Goal: Information Seeking & Learning: Find specific fact

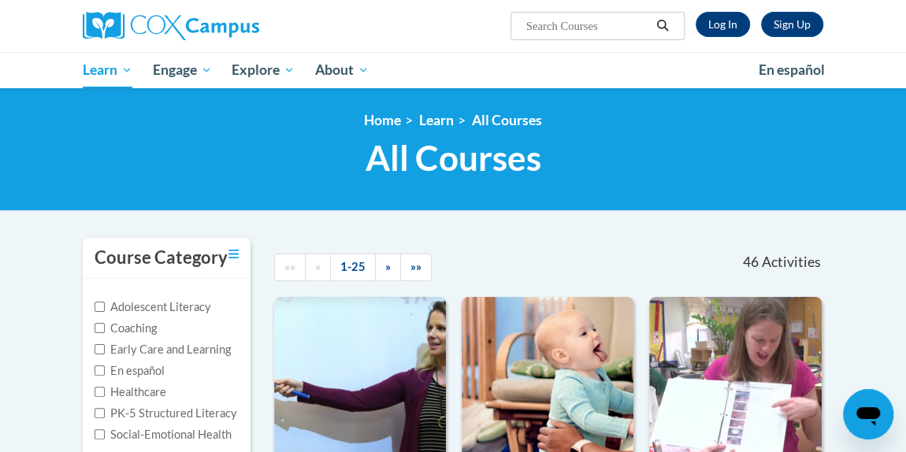
scroll to position [6541, 0]
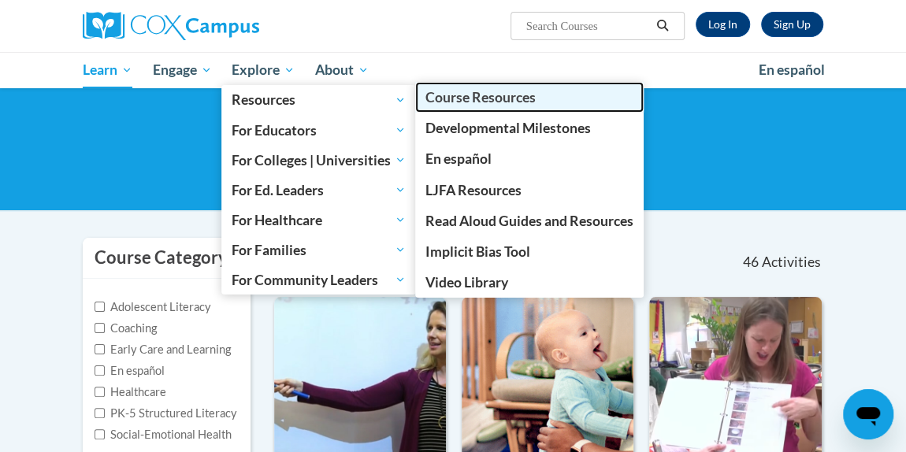
click at [445, 110] on link "Course Resources" at bounding box center [529, 97] width 229 height 31
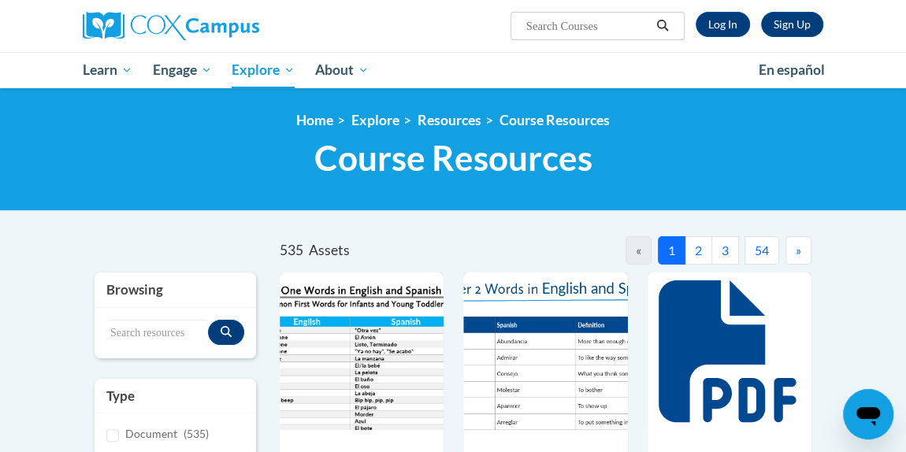
scroll to position [160, 0]
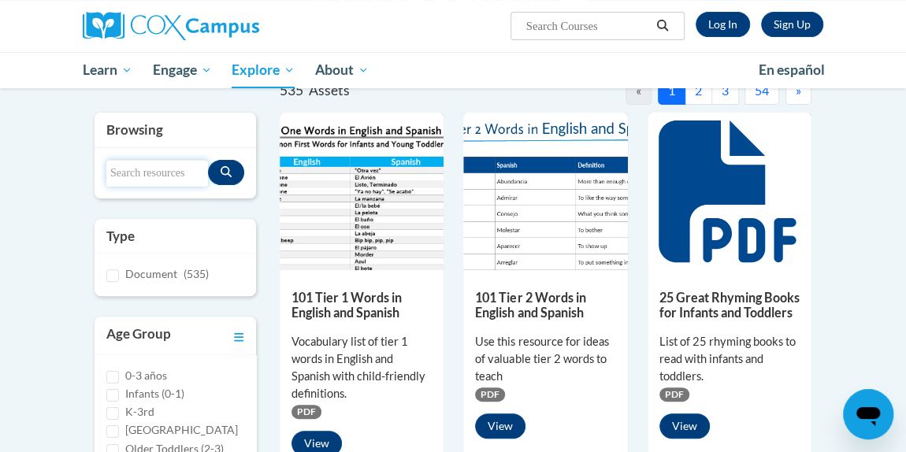
click at [125, 168] on input "Search resources" at bounding box center [157, 173] width 102 height 27
type input "s"
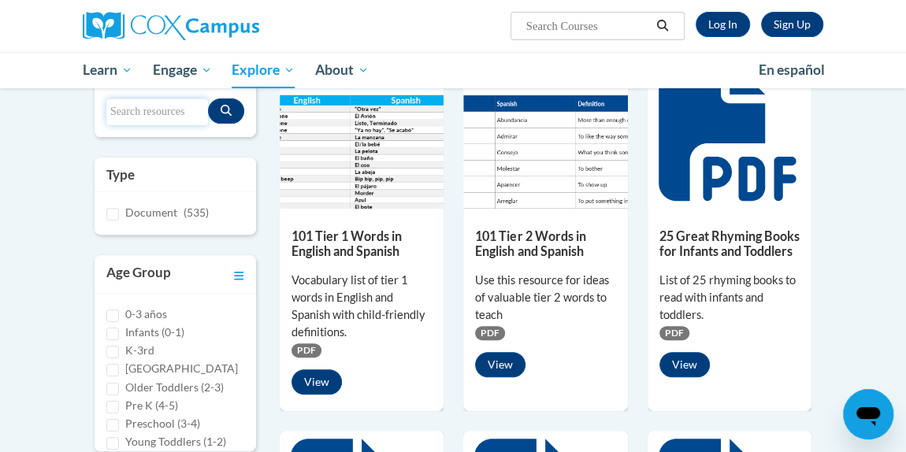
scroll to position [205, 0]
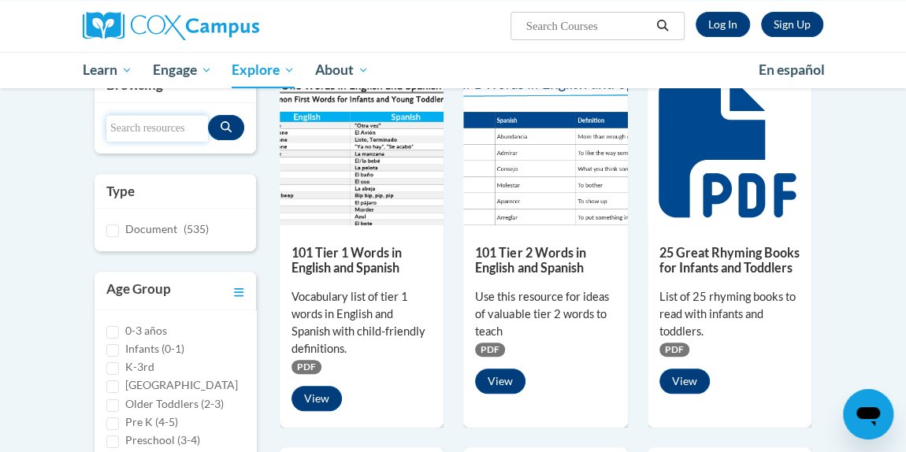
click at [152, 122] on input "Search resources" at bounding box center [157, 128] width 102 height 27
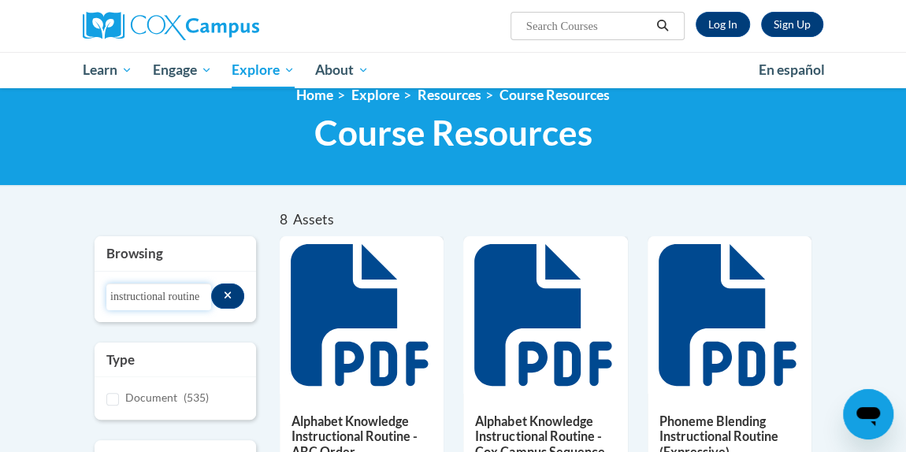
scroll to position [0, 0]
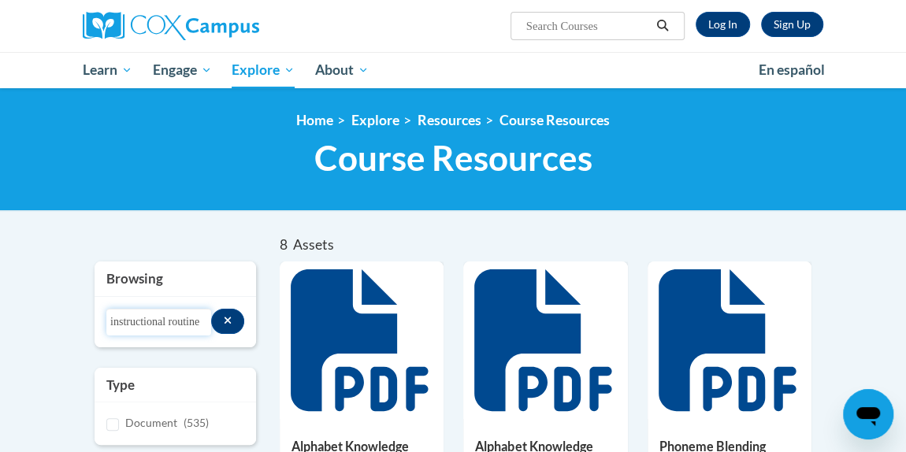
drag, startPoint x: 169, startPoint y: 323, endPoint x: 71, endPoint y: 314, distance: 98.9
type input "vocabulary routine"
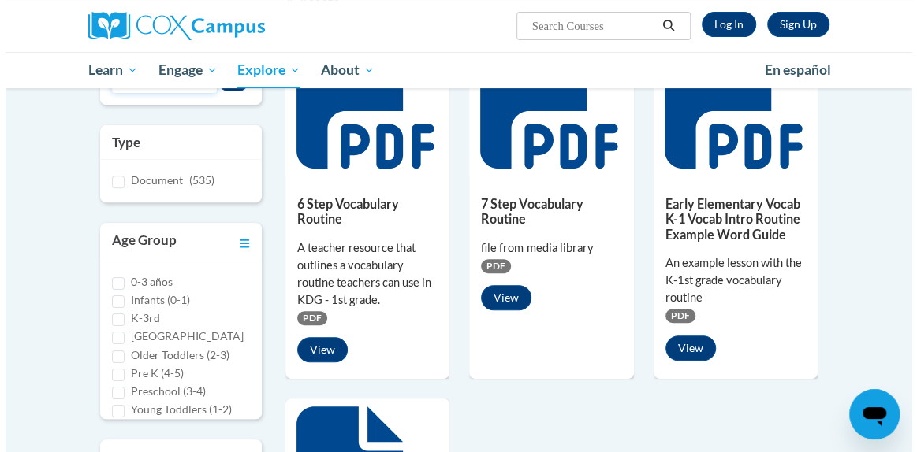
scroll to position [244, 0]
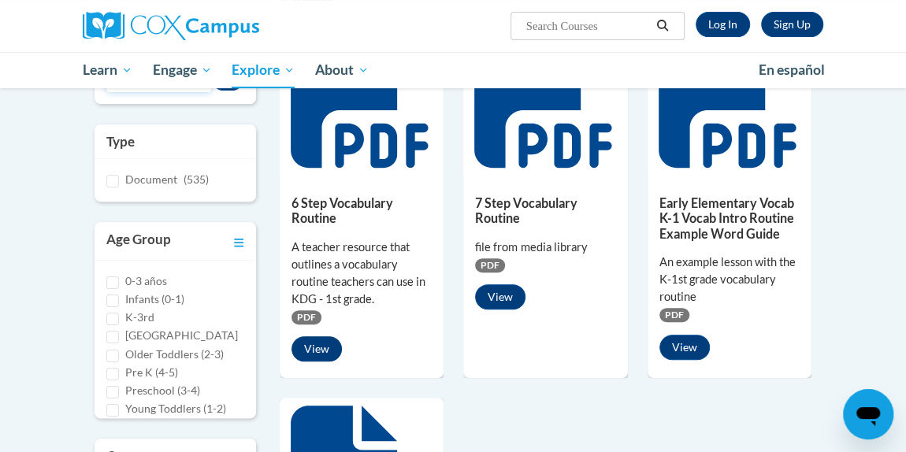
click at [305, 355] on button "View" at bounding box center [317, 349] width 50 height 25
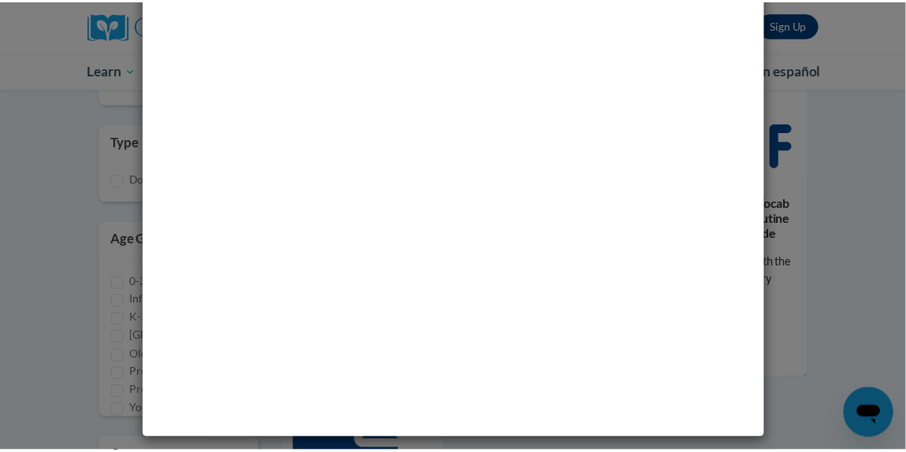
scroll to position [0, 0]
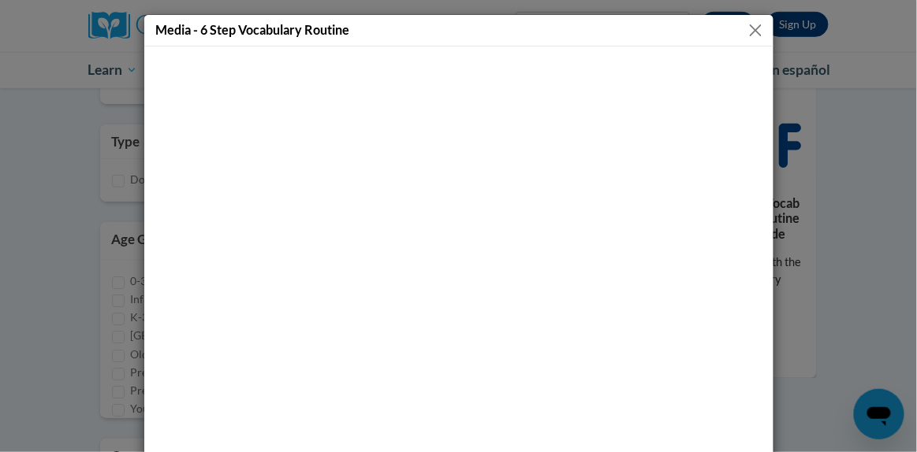
click at [753, 28] on button "Close" at bounding box center [756, 30] width 20 height 20
